Goal: Find specific page/section: Find specific page/section

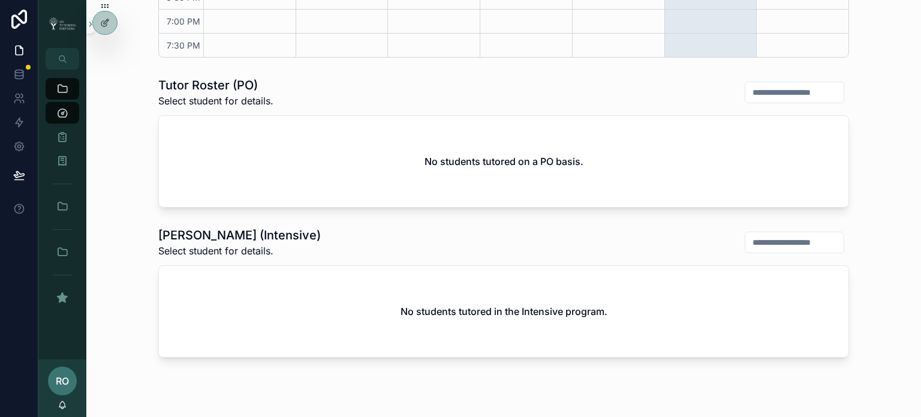
scroll to position [369, 0]
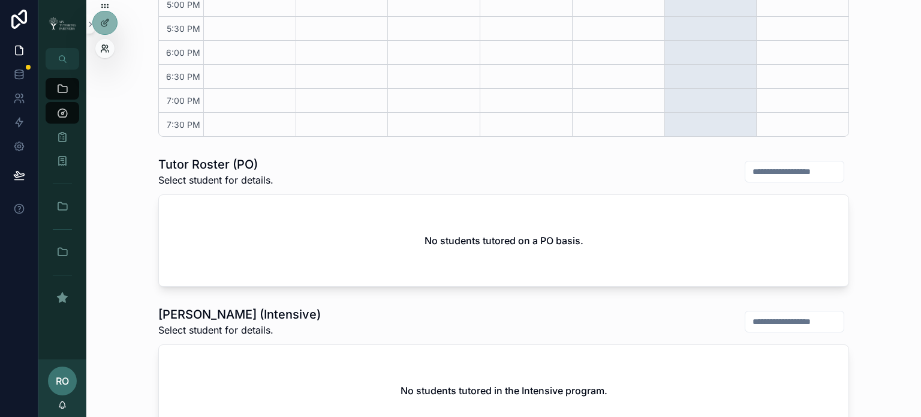
click at [106, 50] on icon at bounding box center [103, 51] width 5 height 2
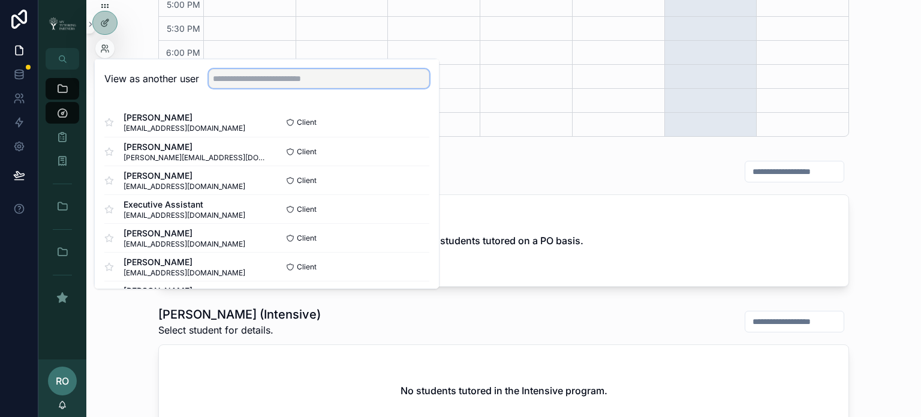
click at [237, 82] on input "text" at bounding box center [319, 78] width 221 height 19
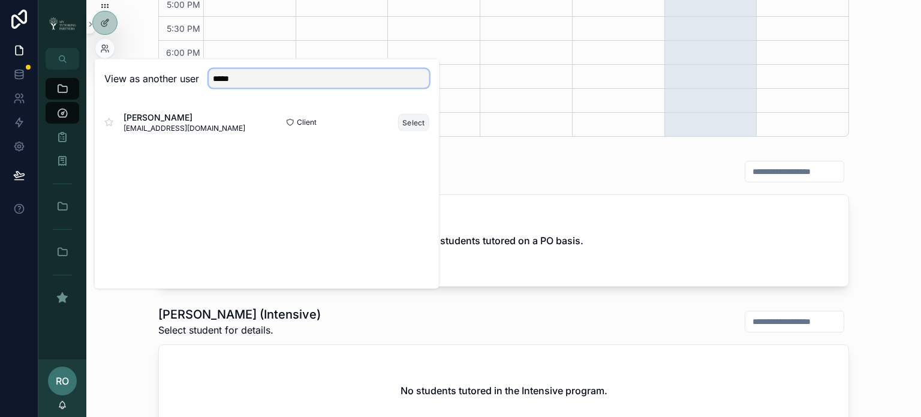
type input "*****"
click at [401, 124] on button "Select" at bounding box center [413, 121] width 31 height 17
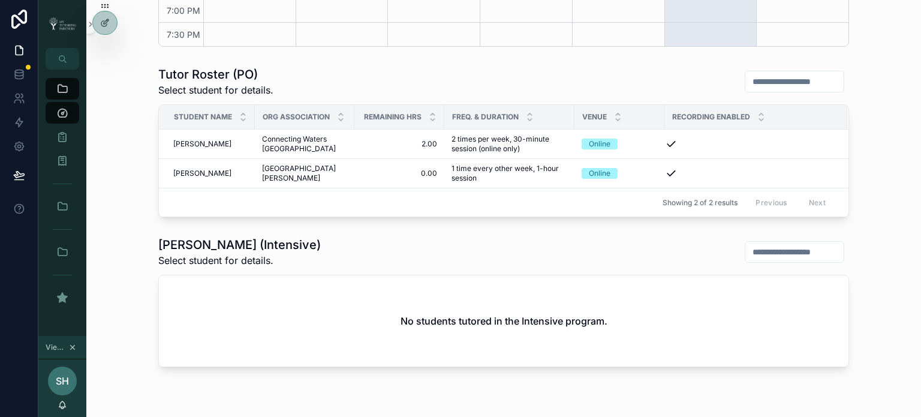
scroll to position [508, 0]
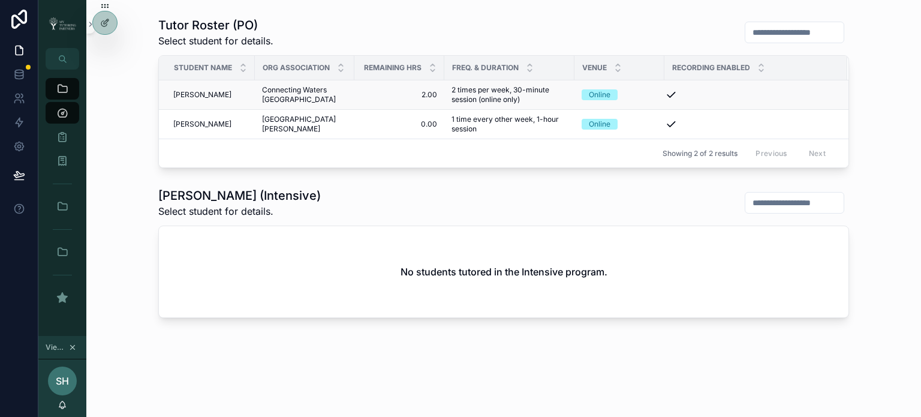
click at [198, 93] on span "Hazel Machado" at bounding box center [202, 95] width 58 height 10
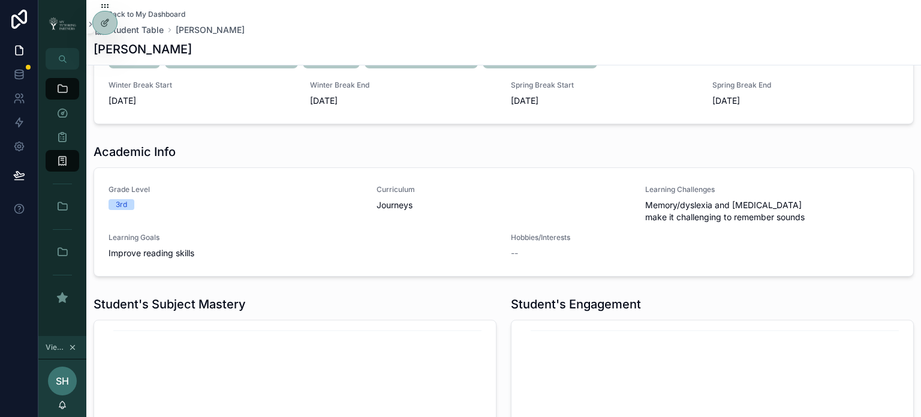
scroll to position [559, 0]
